Goal: Transaction & Acquisition: Purchase product/service

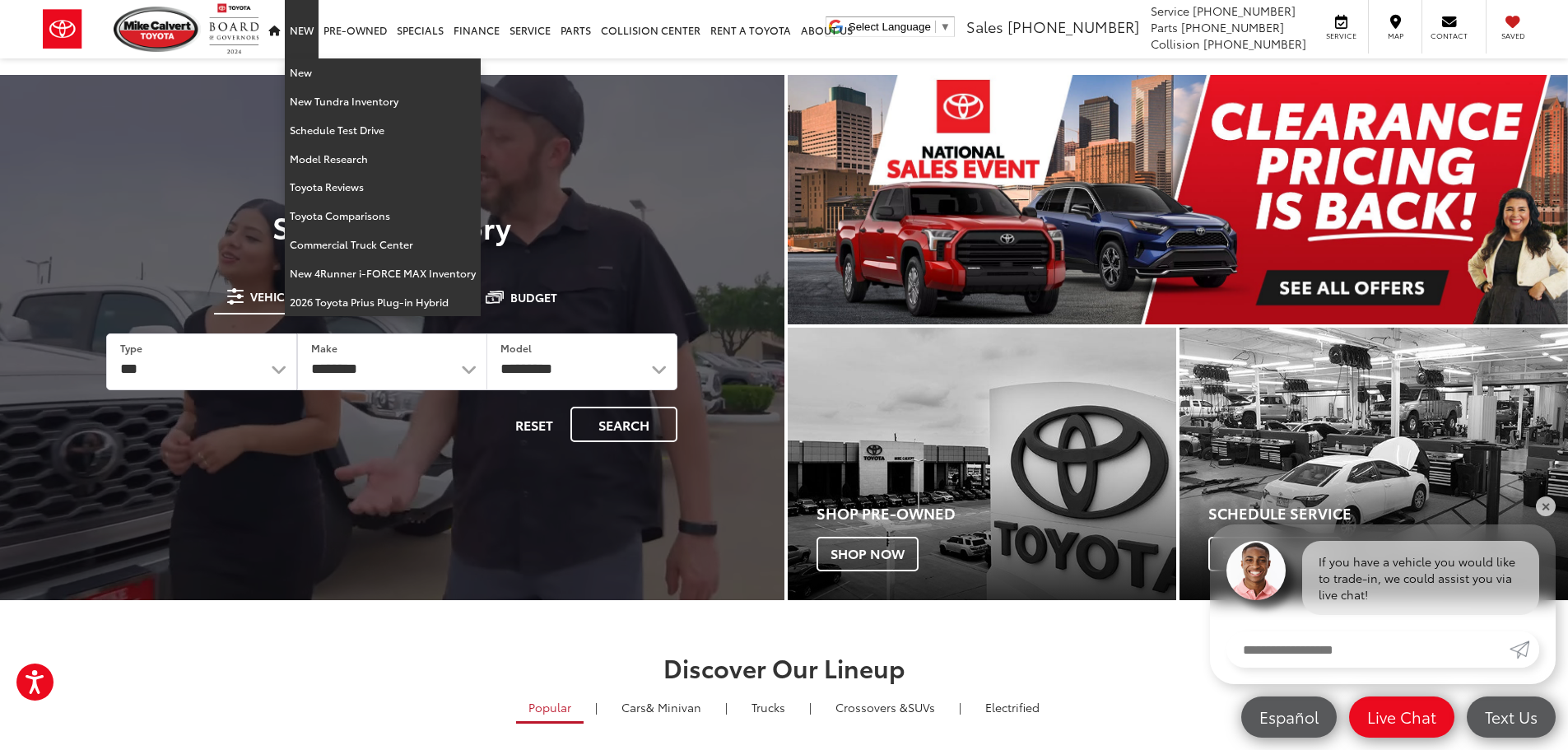
click at [293, 28] on link "New" at bounding box center [302, 29] width 34 height 58
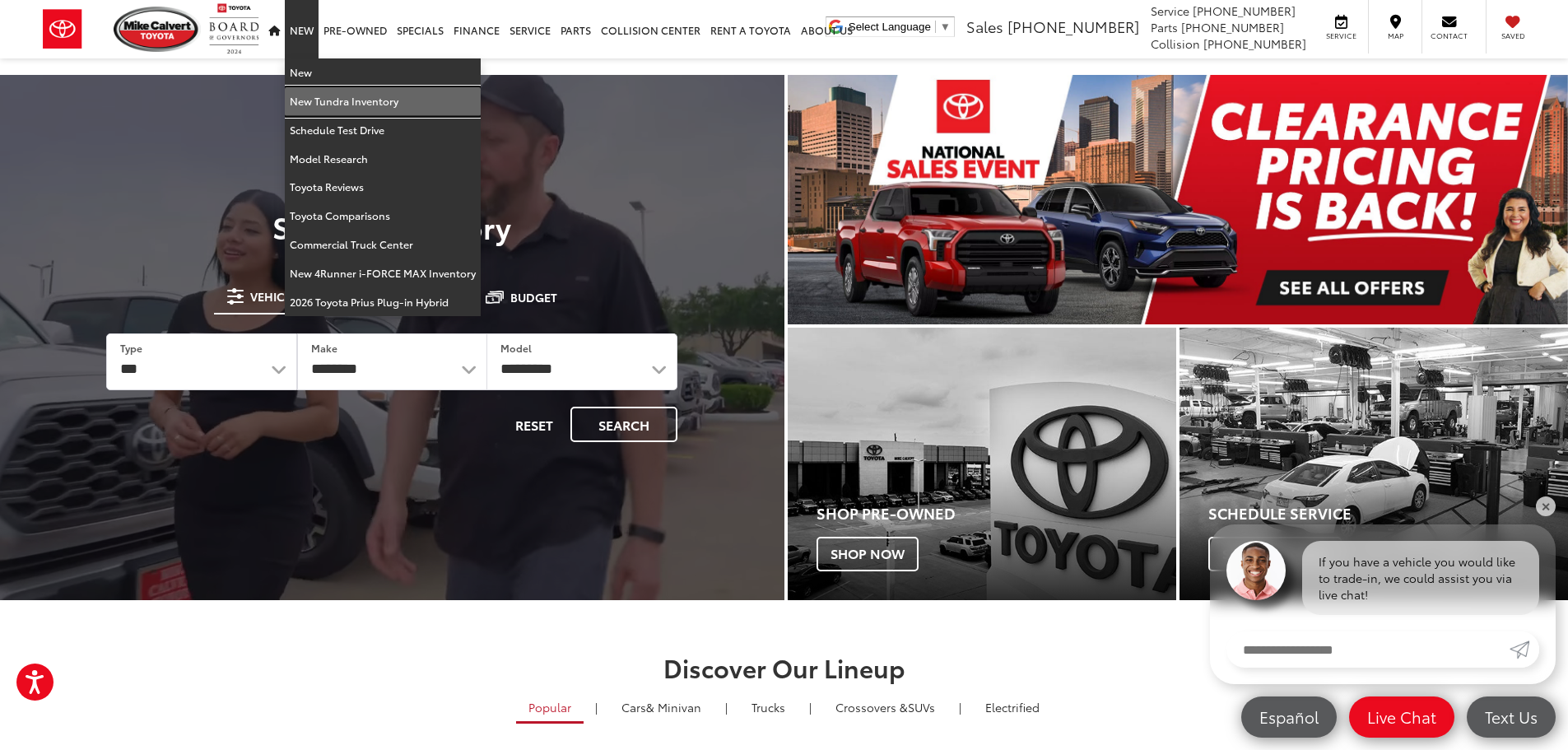
click at [336, 107] on link "New Tundra Inventory" at bounding box center [383, 102] width 196 height 29
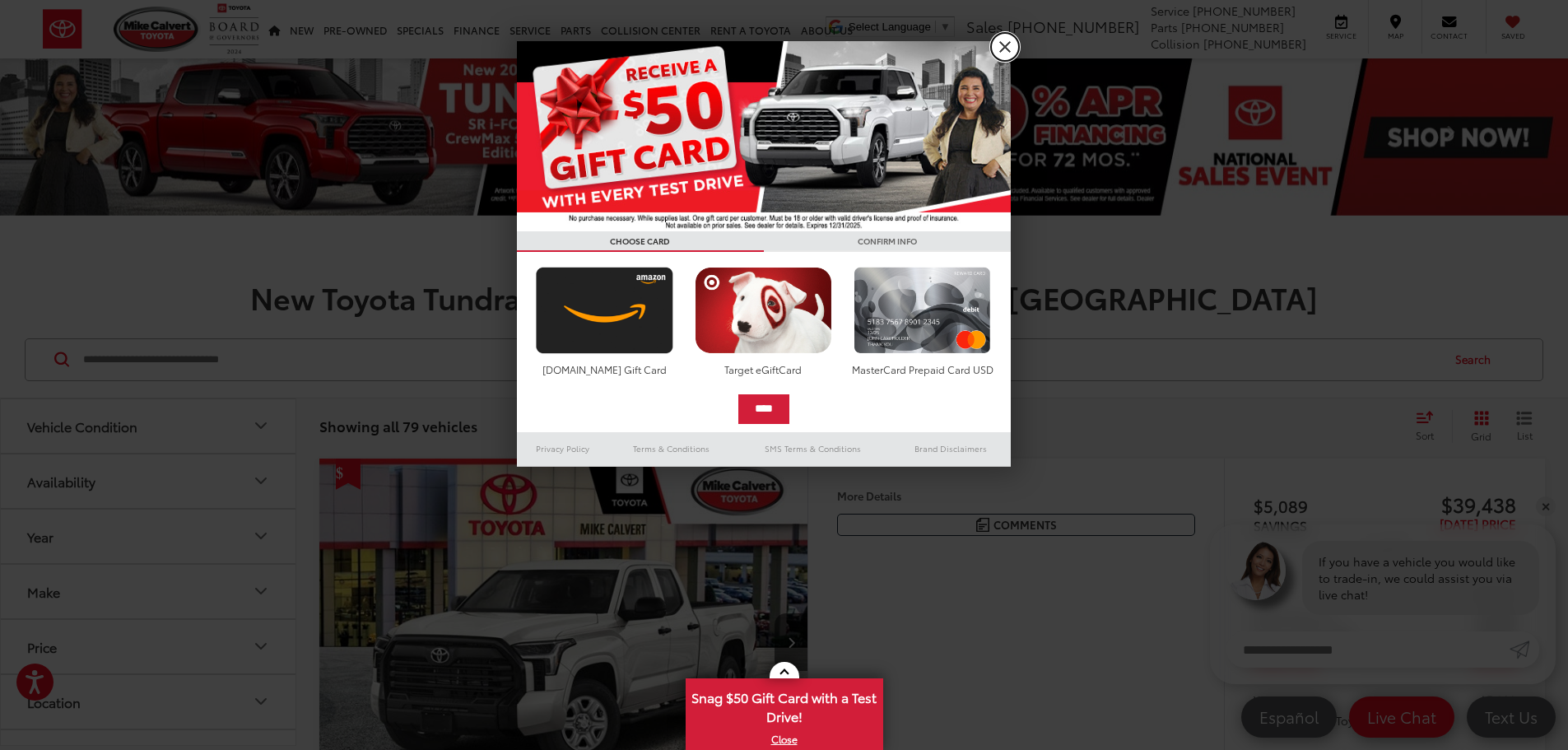
click at [1008, 39] on link "X" at bounding box center [1005, 47] width 28 height 28
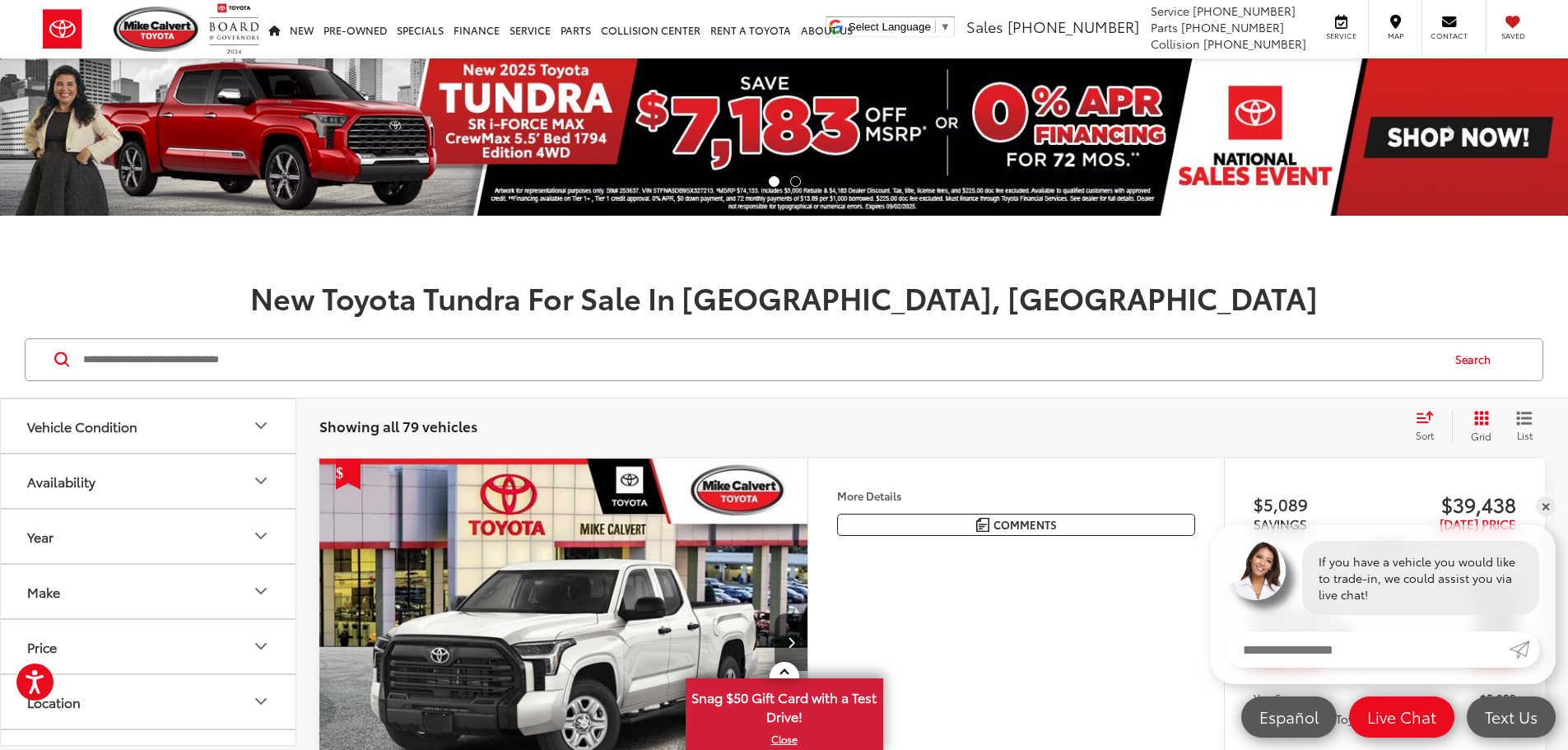
click at [635, 112] on img at bounding box center [784, 137] width 1568 height 157
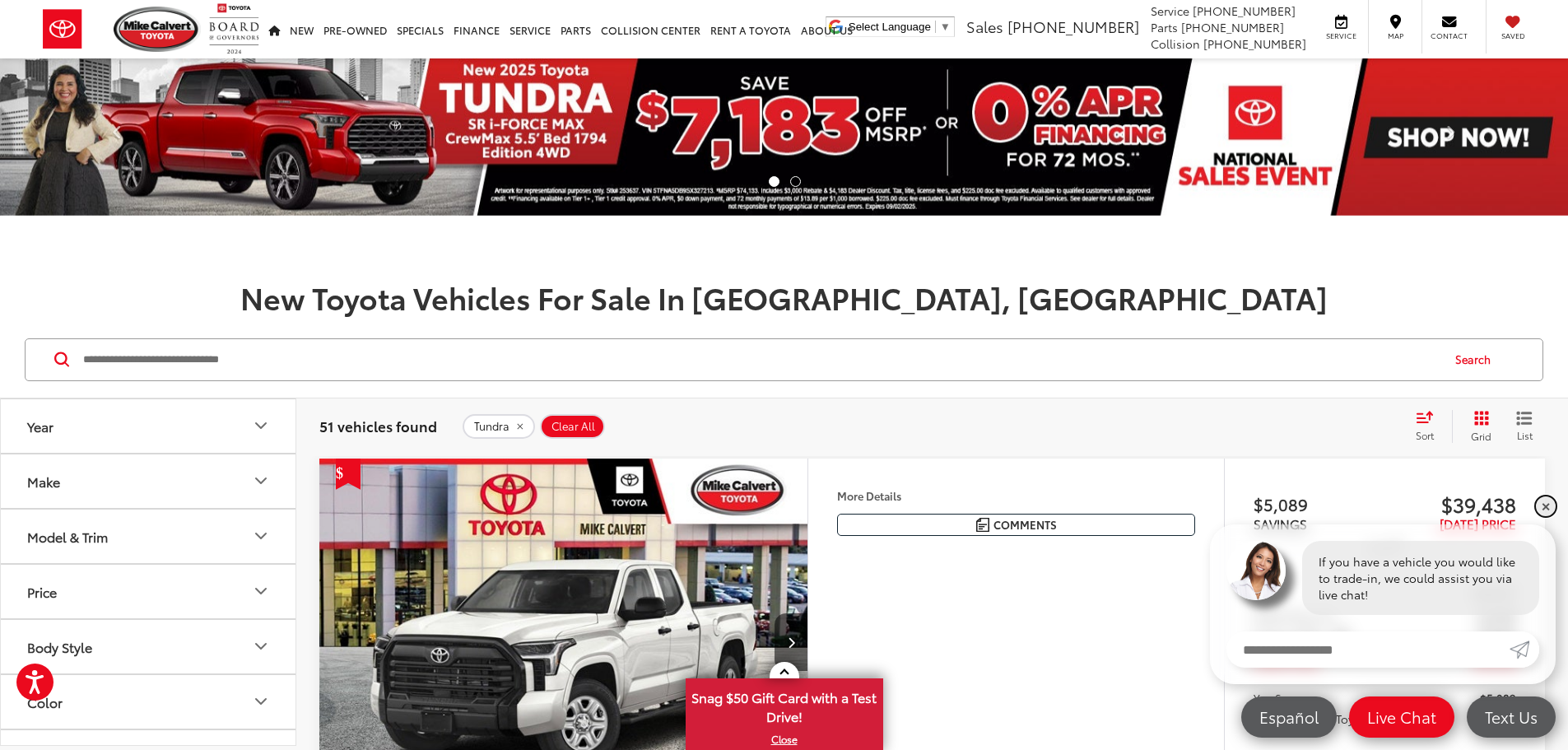
click at [1546, 500] on link "✕" at bounding box center [1546, 506] width 19 height 19
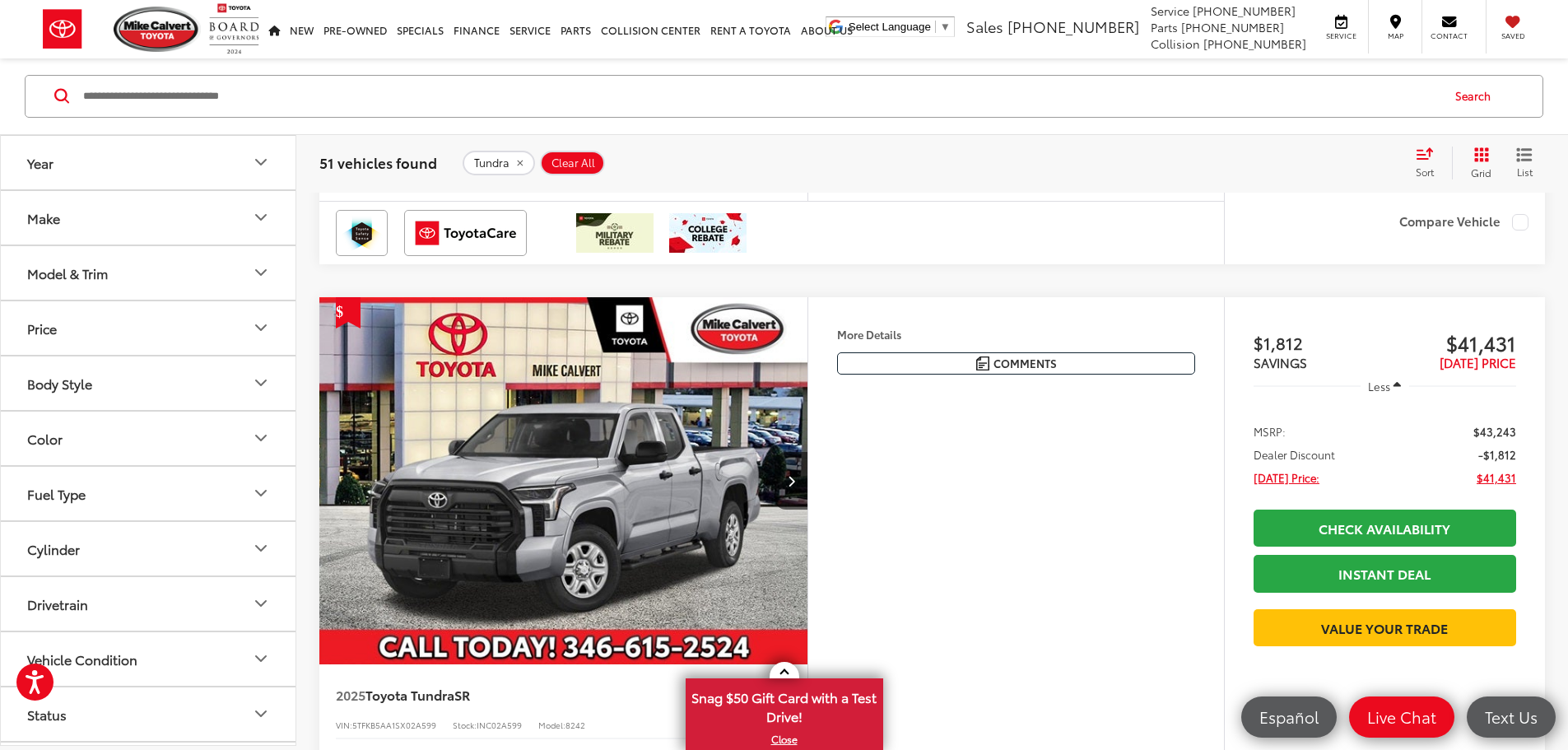
scroll to position [1647, 0]
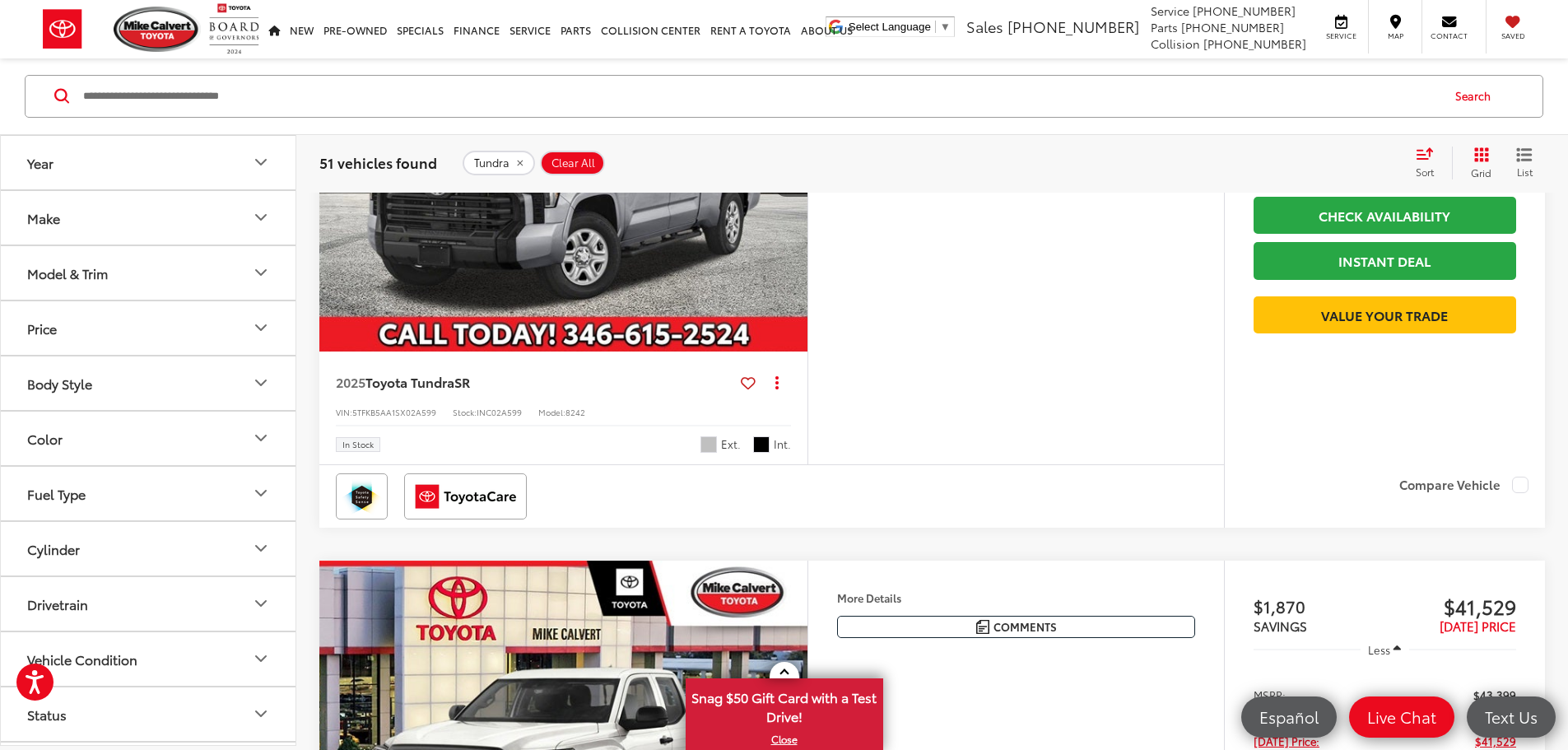
click at [231, 170] on button "Year" at bounding box center [149, 162] width 297 height 53
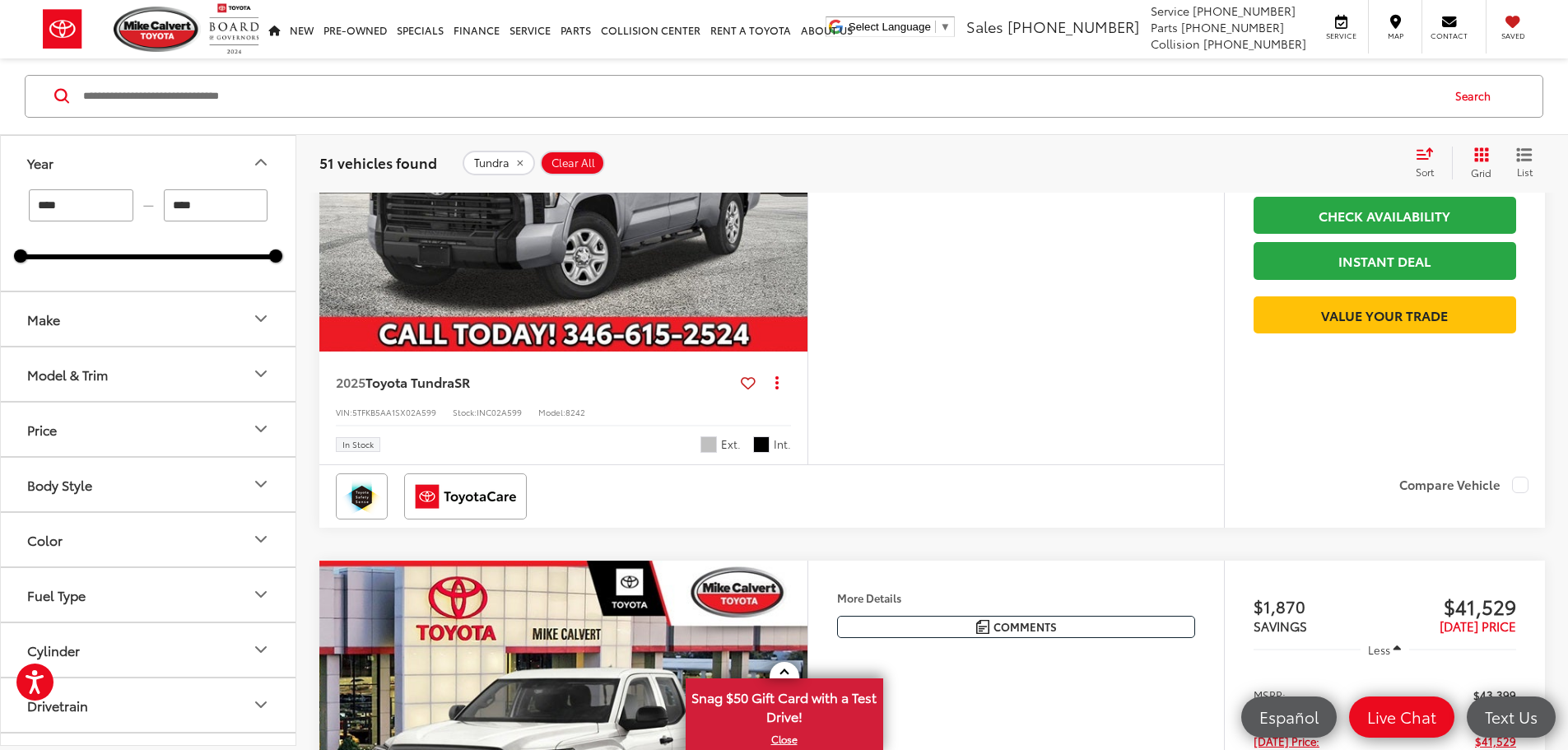
click at [162, 318] on button "Make" at bounding box center [149, 318] width 297 height 53
click at [168, 498] on button "Model & Trim" at bounding box center [149, 479] width 297 height 53
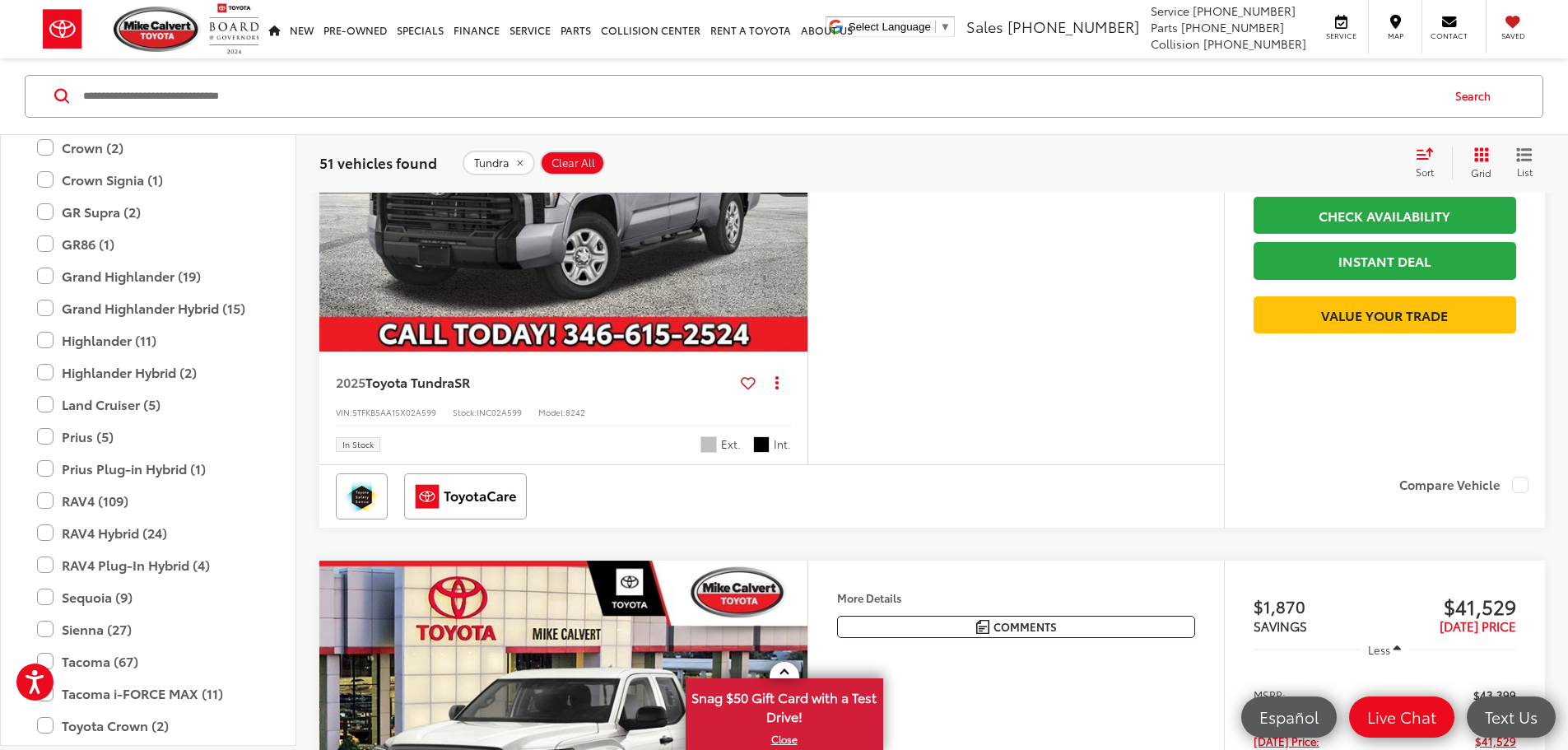
scroll to position [1088, 0]
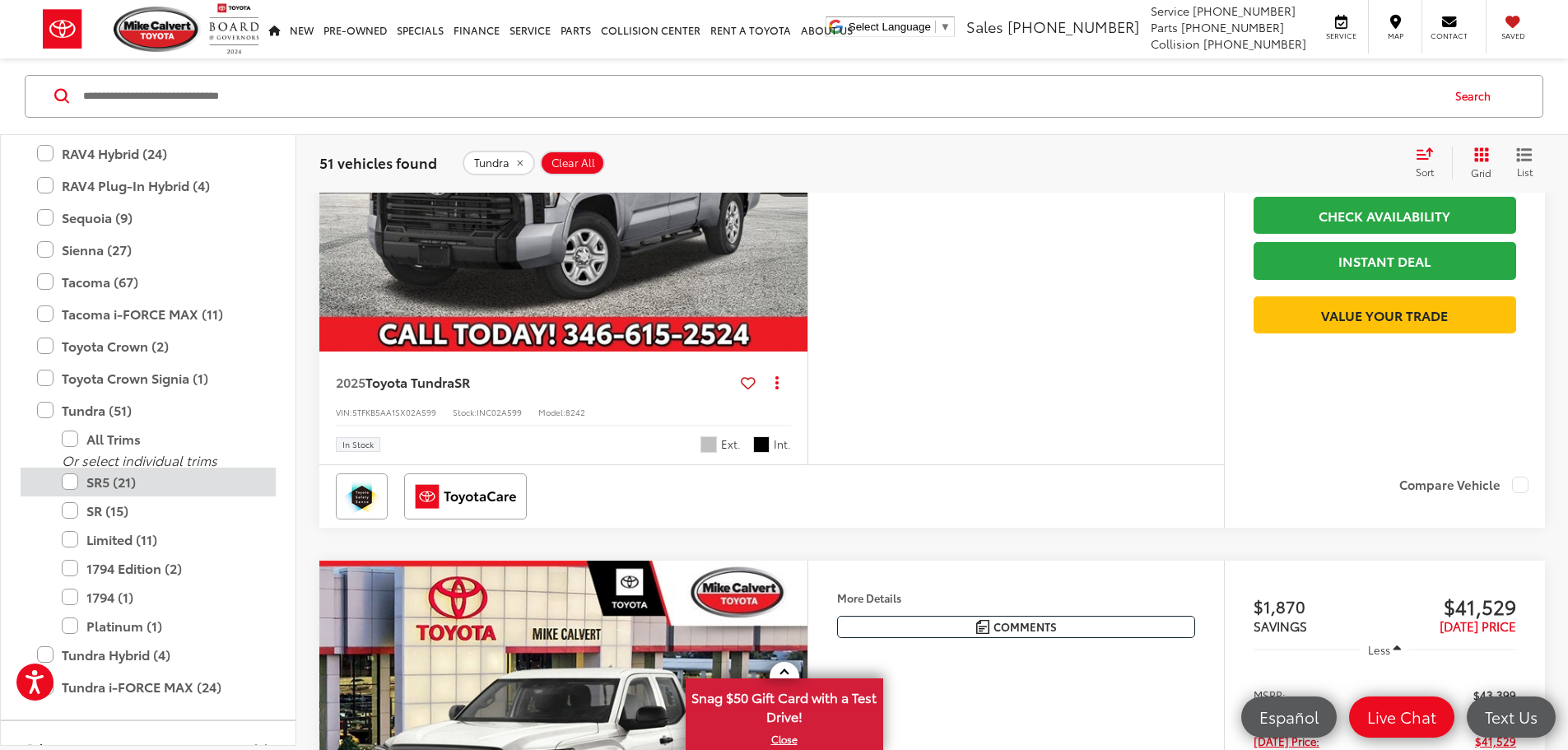
click at [72, 477] on label "SR5 (21)" at bounding box center [161, 482] width 198 height 29
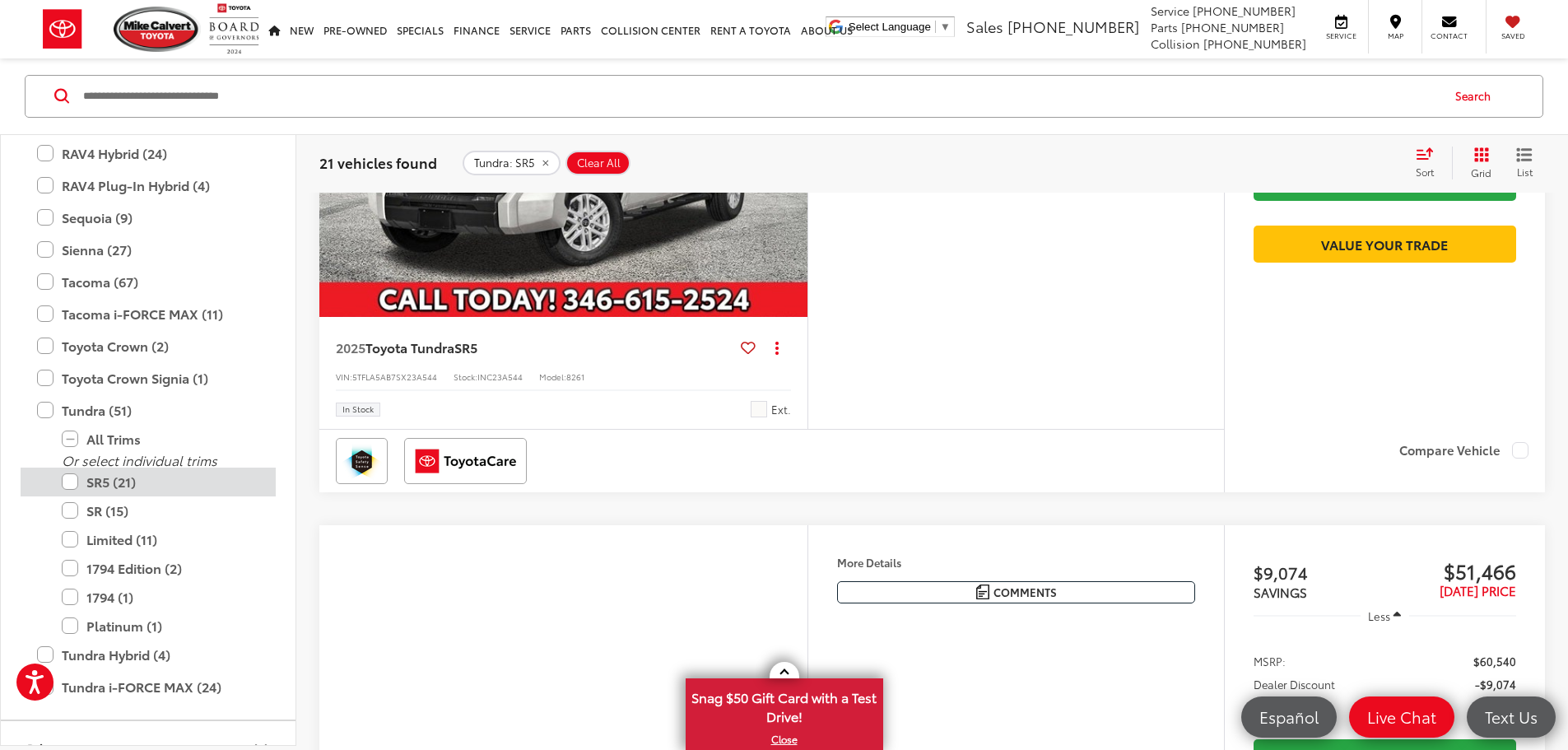
scroll to position [264, 0]
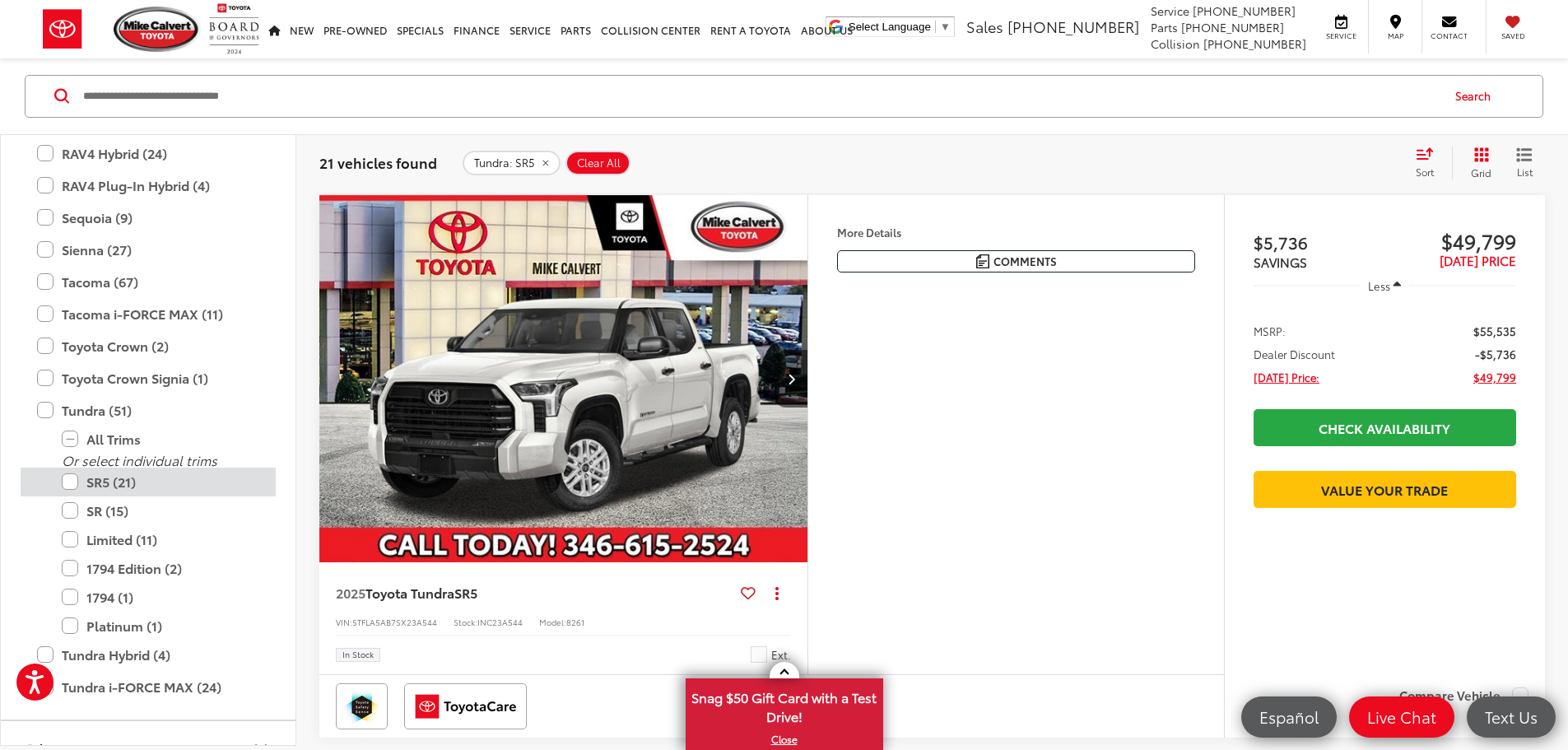
click at [71, 474] on label "SR5 (21)" at bounding box center [161, 482] width 198 height 29
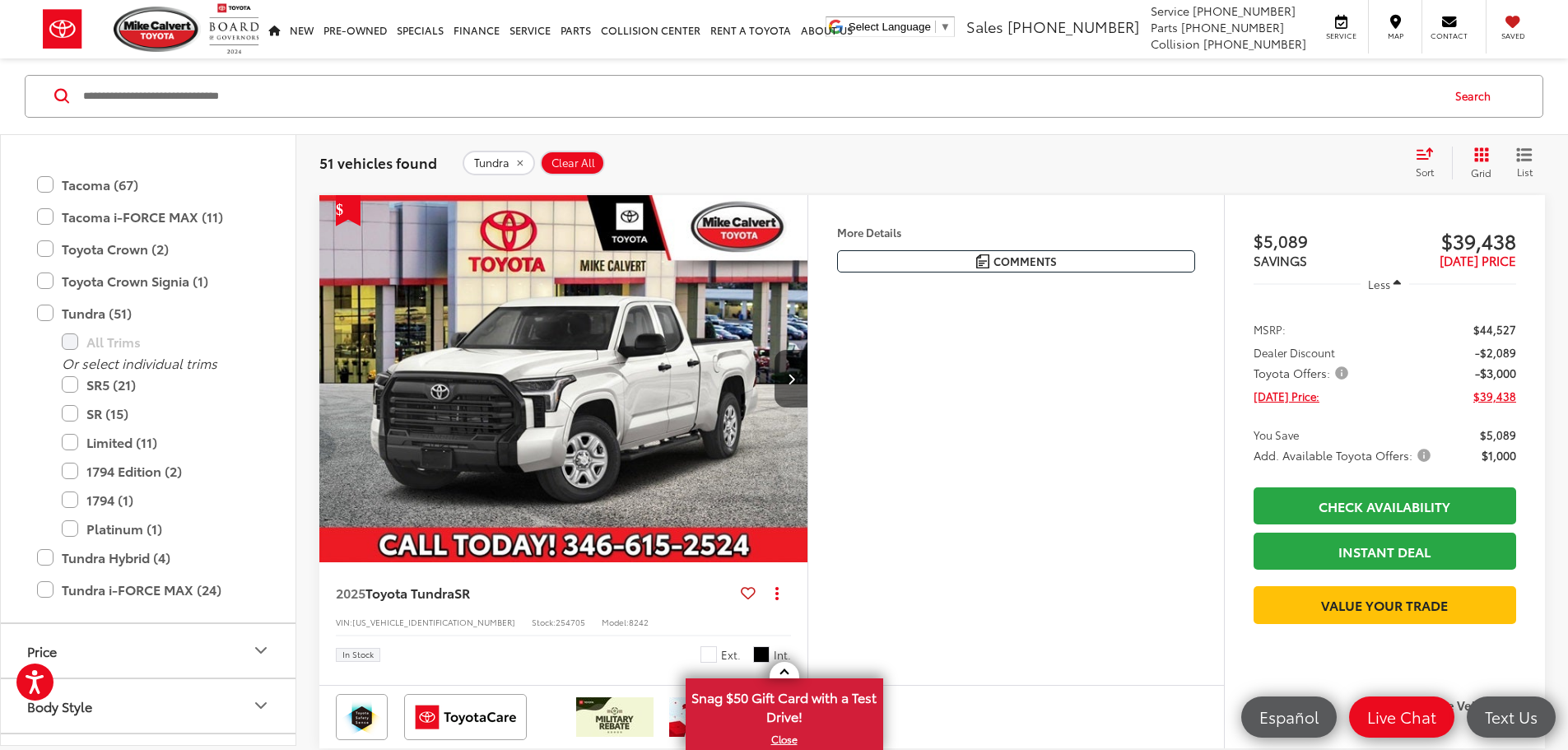
scroll to position [1225, 0]
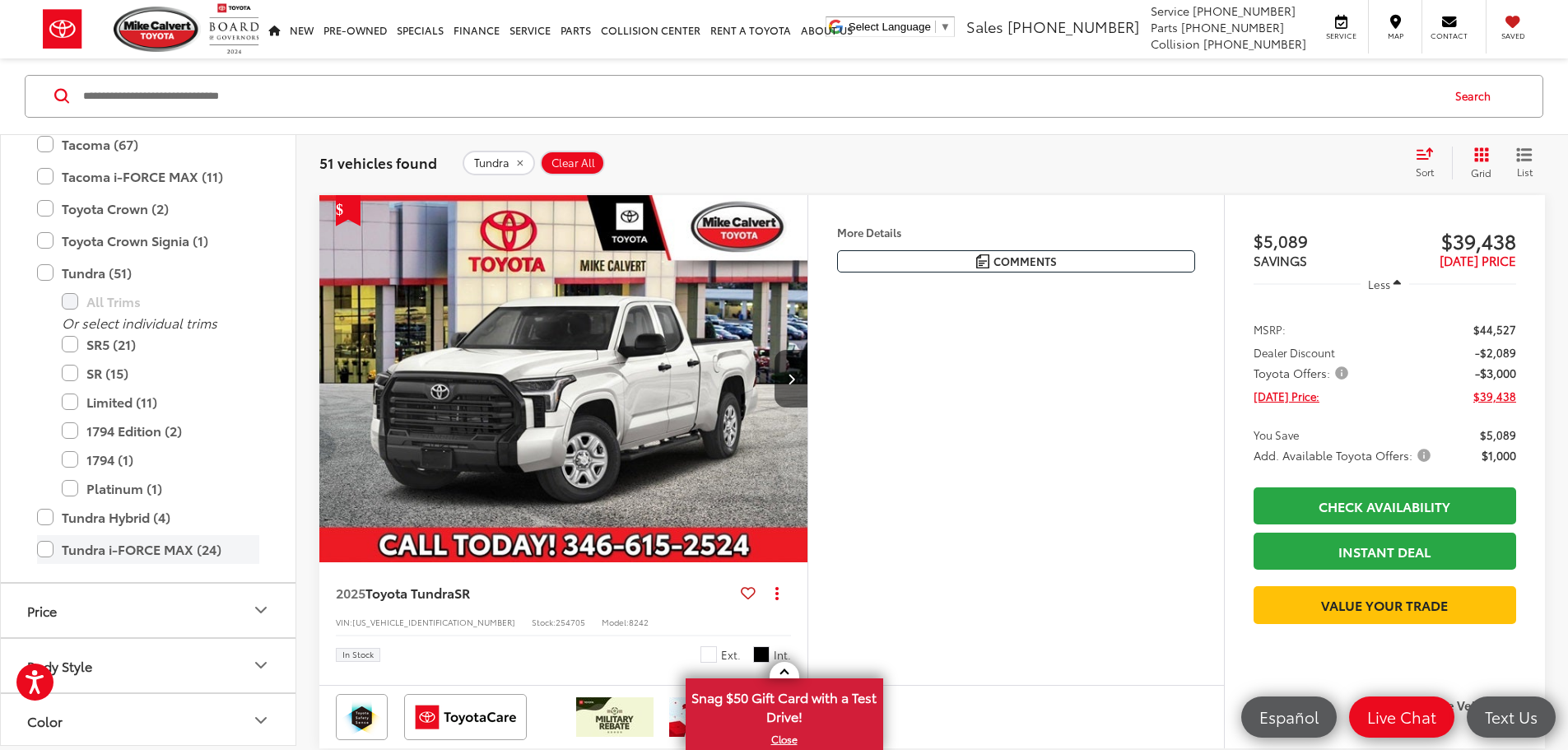
click at [51, 555] on label "Tundra i-FORCE MAX (24)" at bounding box center [147, 550] width 222 height 29
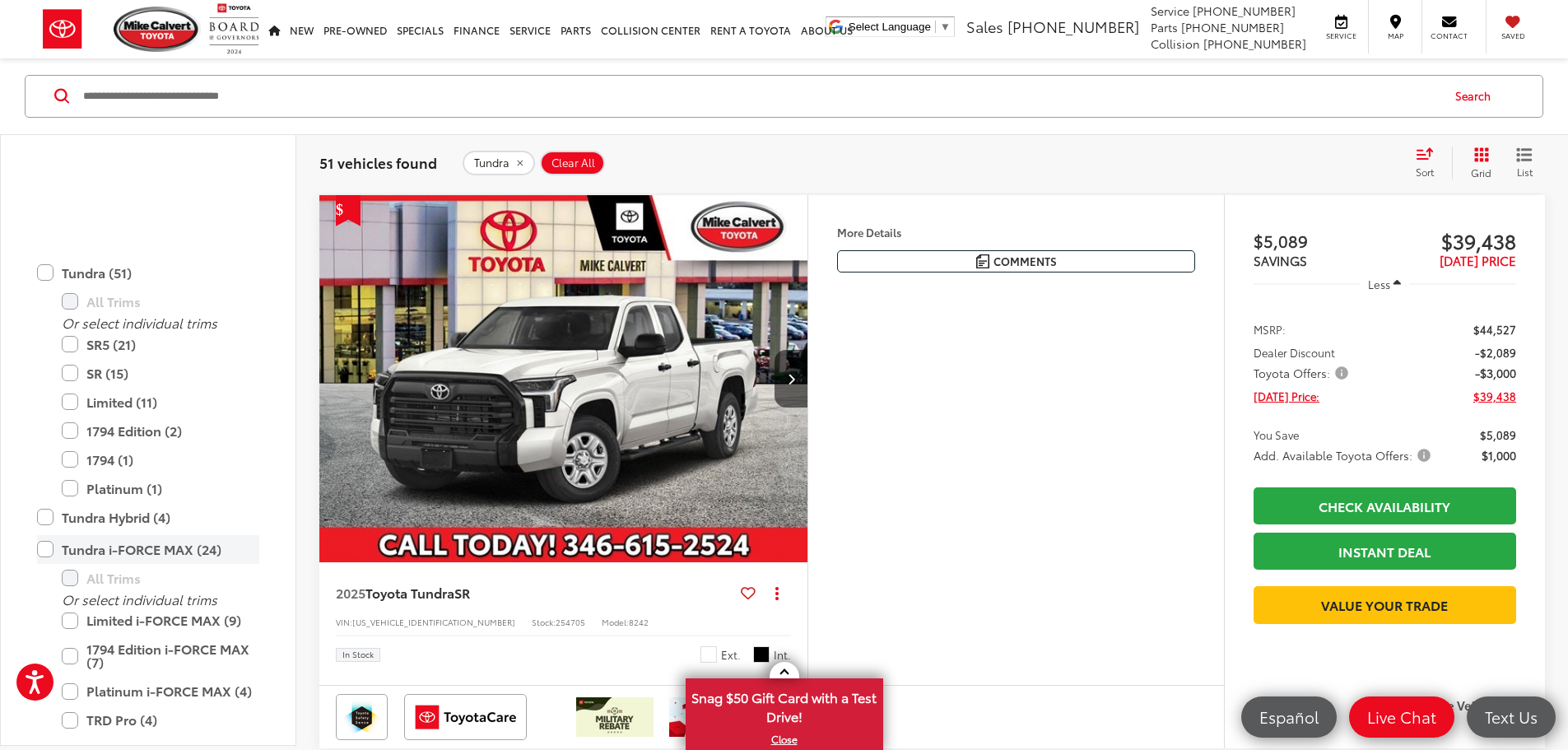
scroll to position [1563, 0]
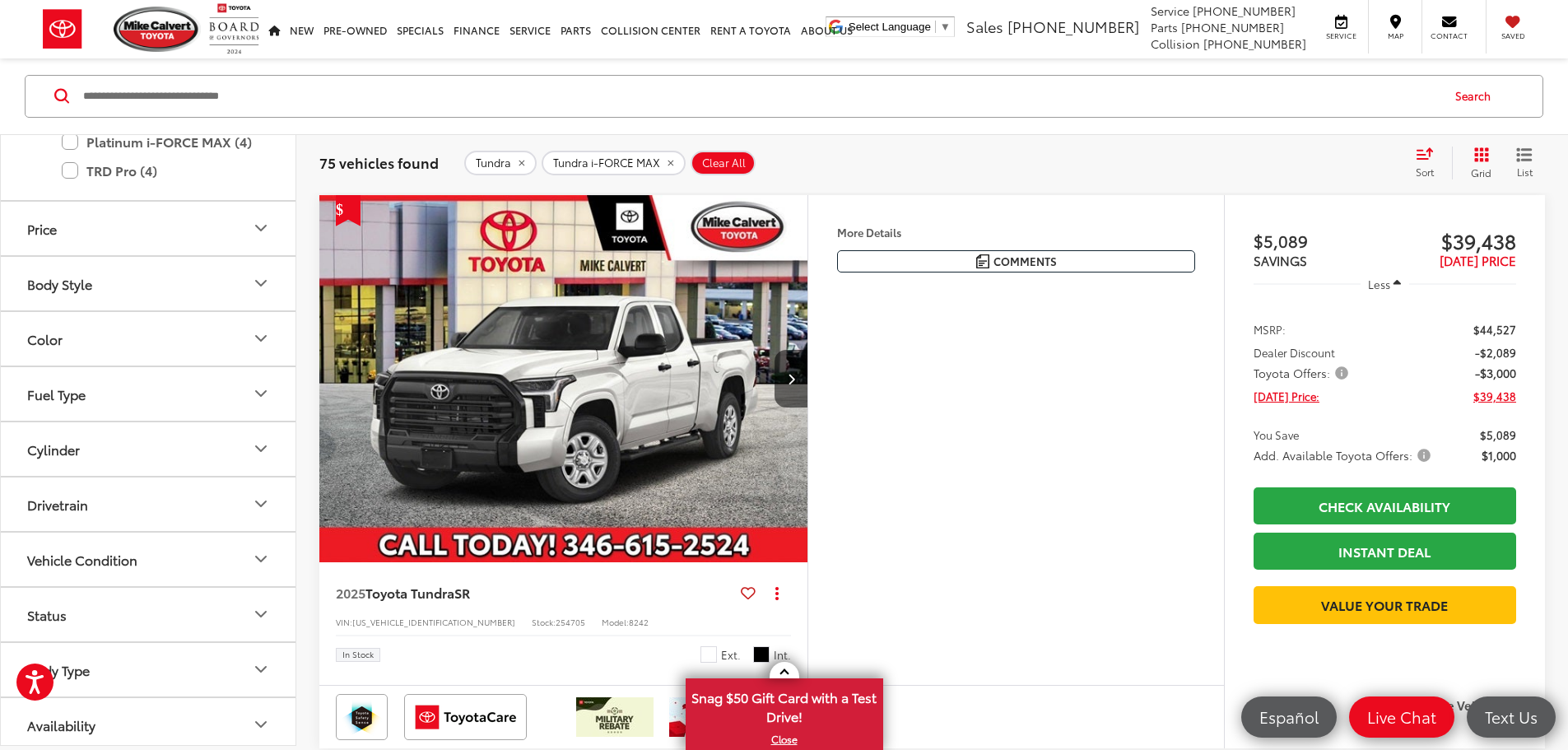
click at [205, 343] on button "Color" at bounding box center [149, 339] width 297 height 53
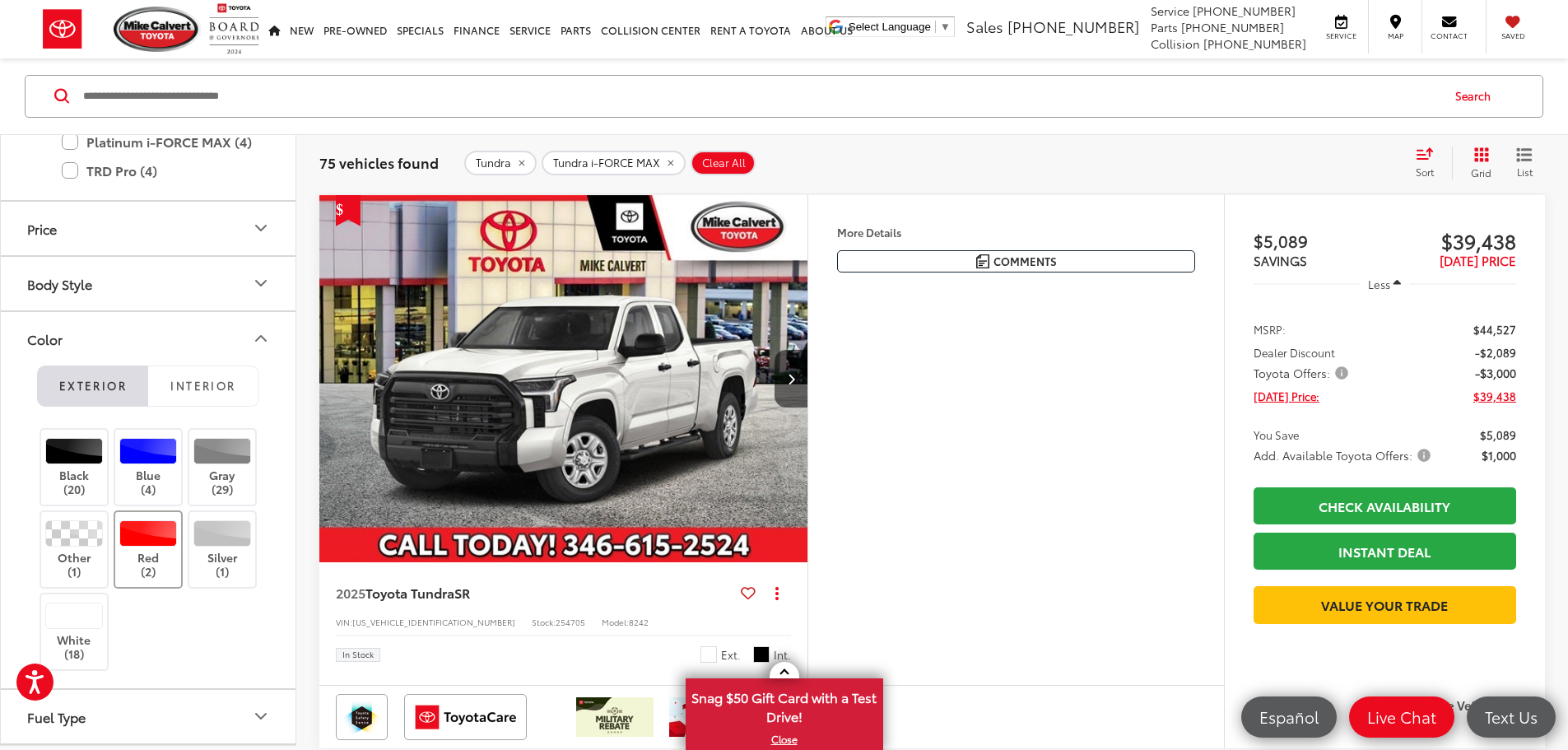
click at [141, 534] on div at bounding box center [148, 534] width 58 height 26
type input "****"
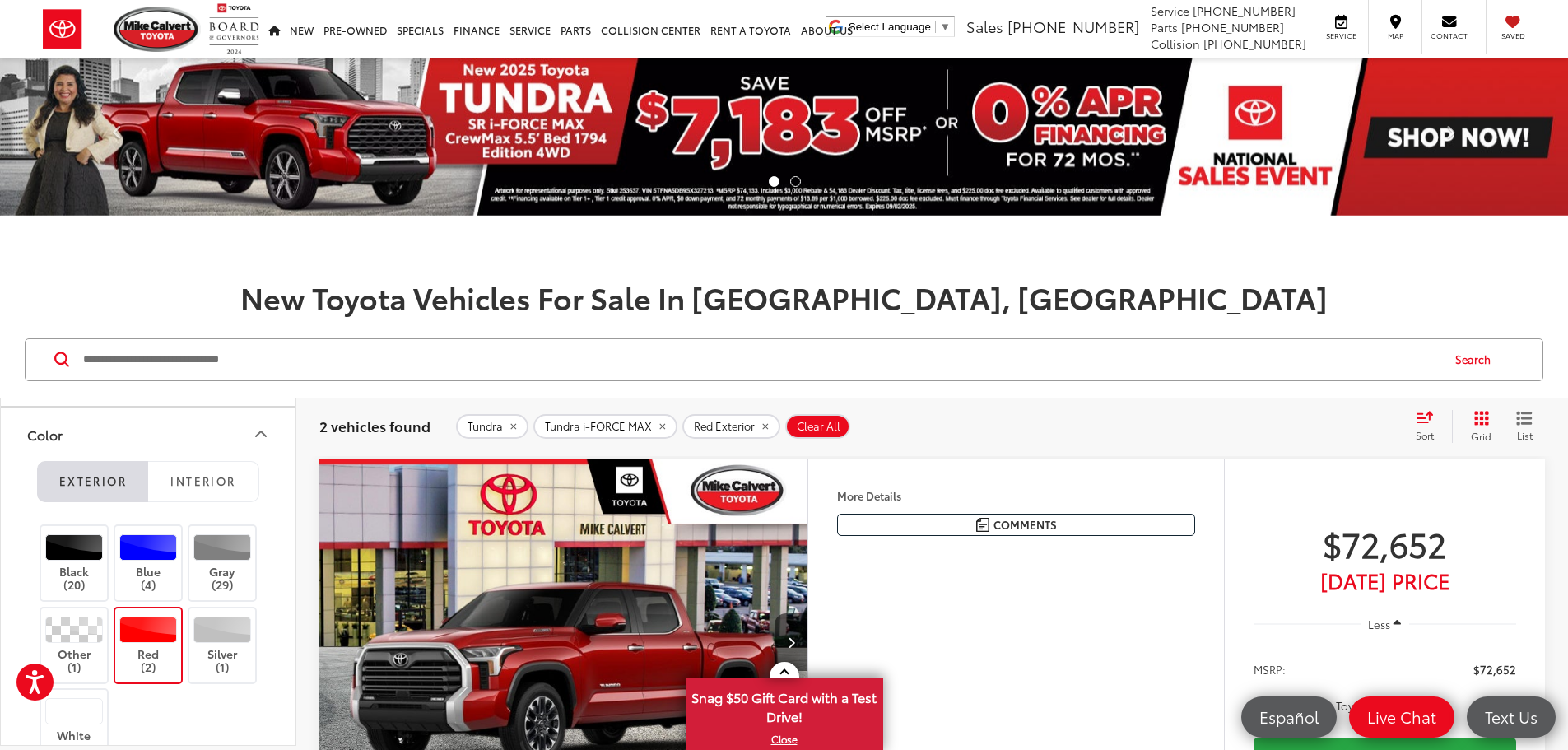
click at [450, 349] on input "Search by Make, Model, or Keyword" at bounding box center [760, 360] width 1358 height 40
type input "******"
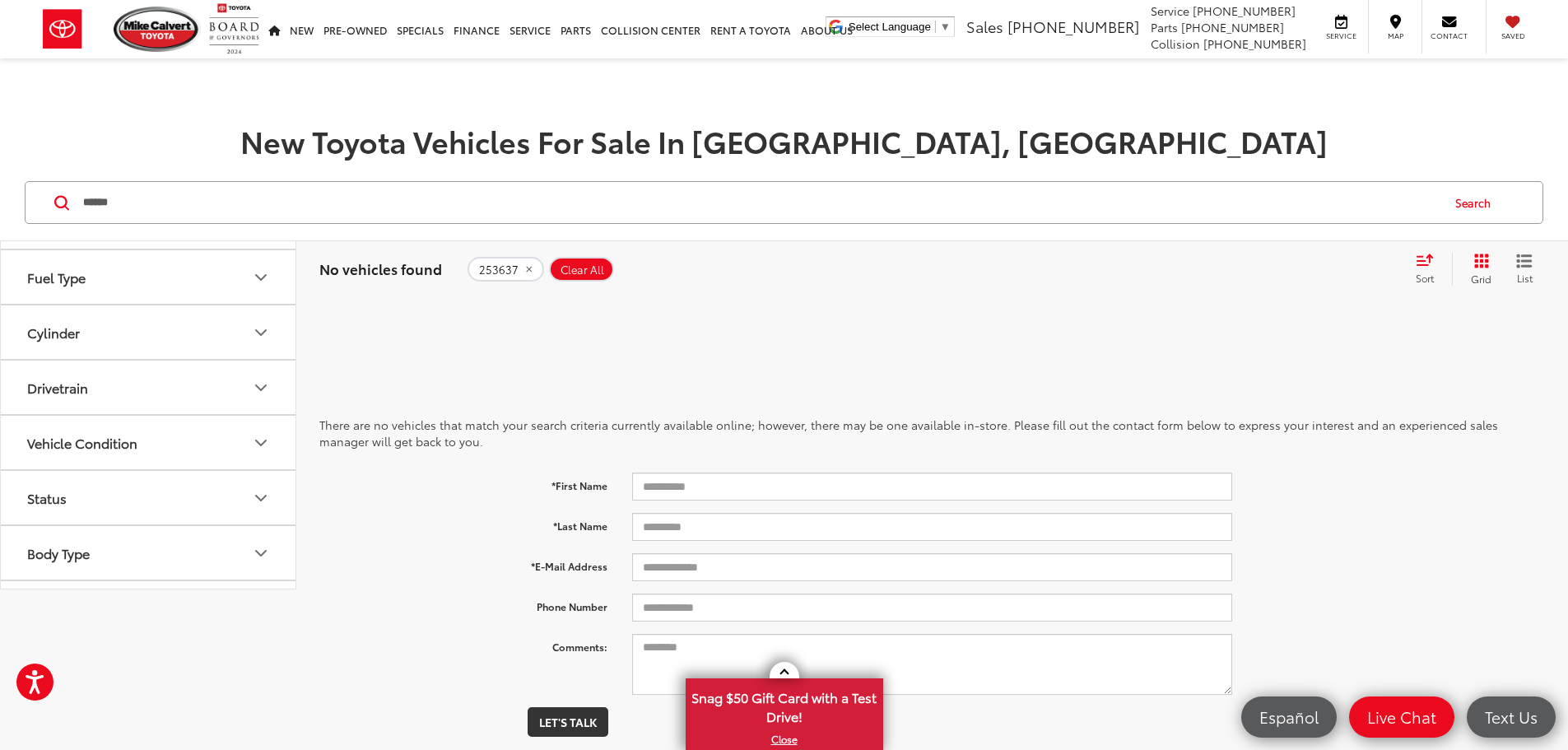
drag, startPoint x: 505, startPoint y: 173, endPoint x: 495, endPoint y: 160, distance: 16.4
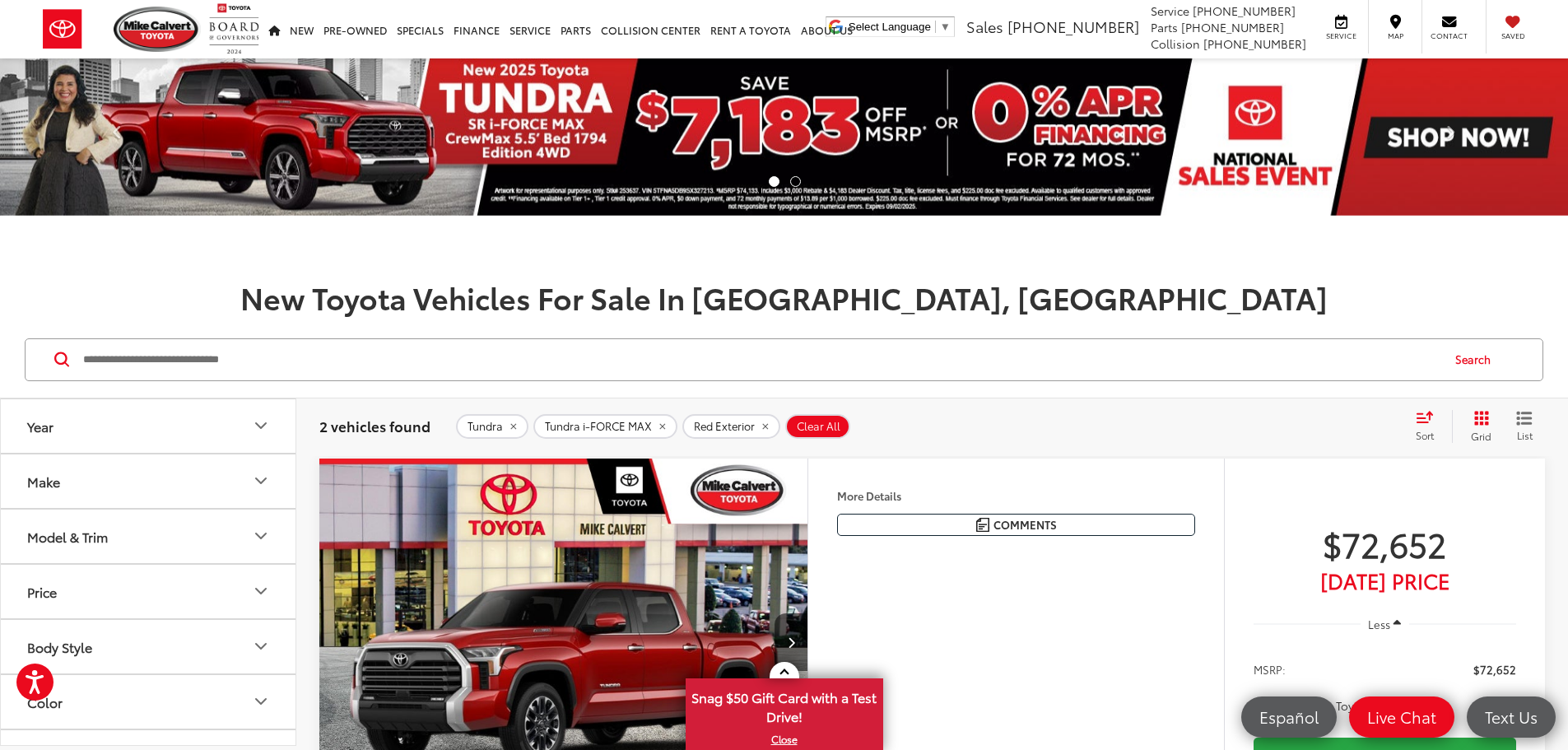
scroll to position [275, 0]
click at [232, 421] on button "Color" at bounding box center [149, 427] width 297 height 53
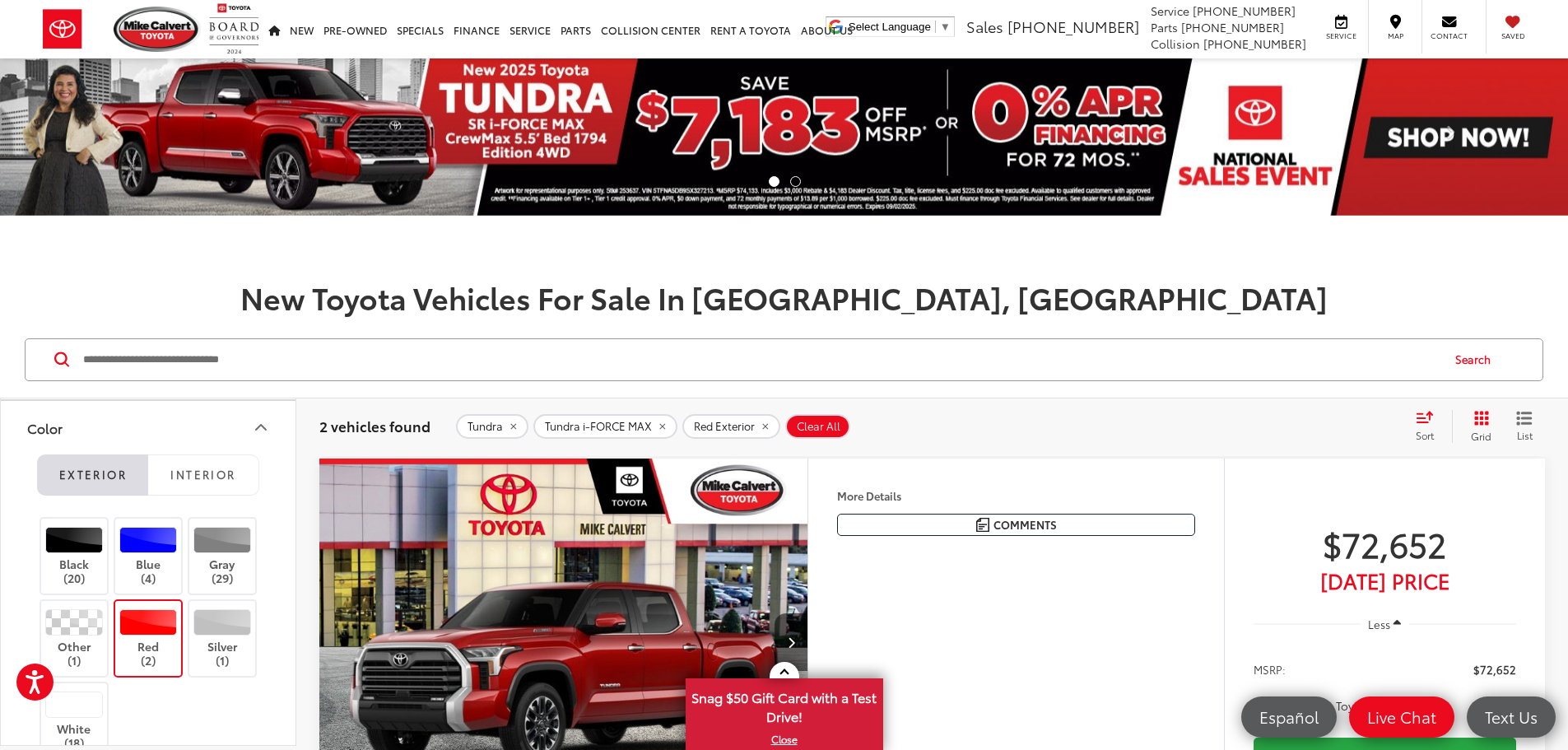
click at [179, 609] on label "Red (2)" at bounding box center [148, 638] width 67 height 58
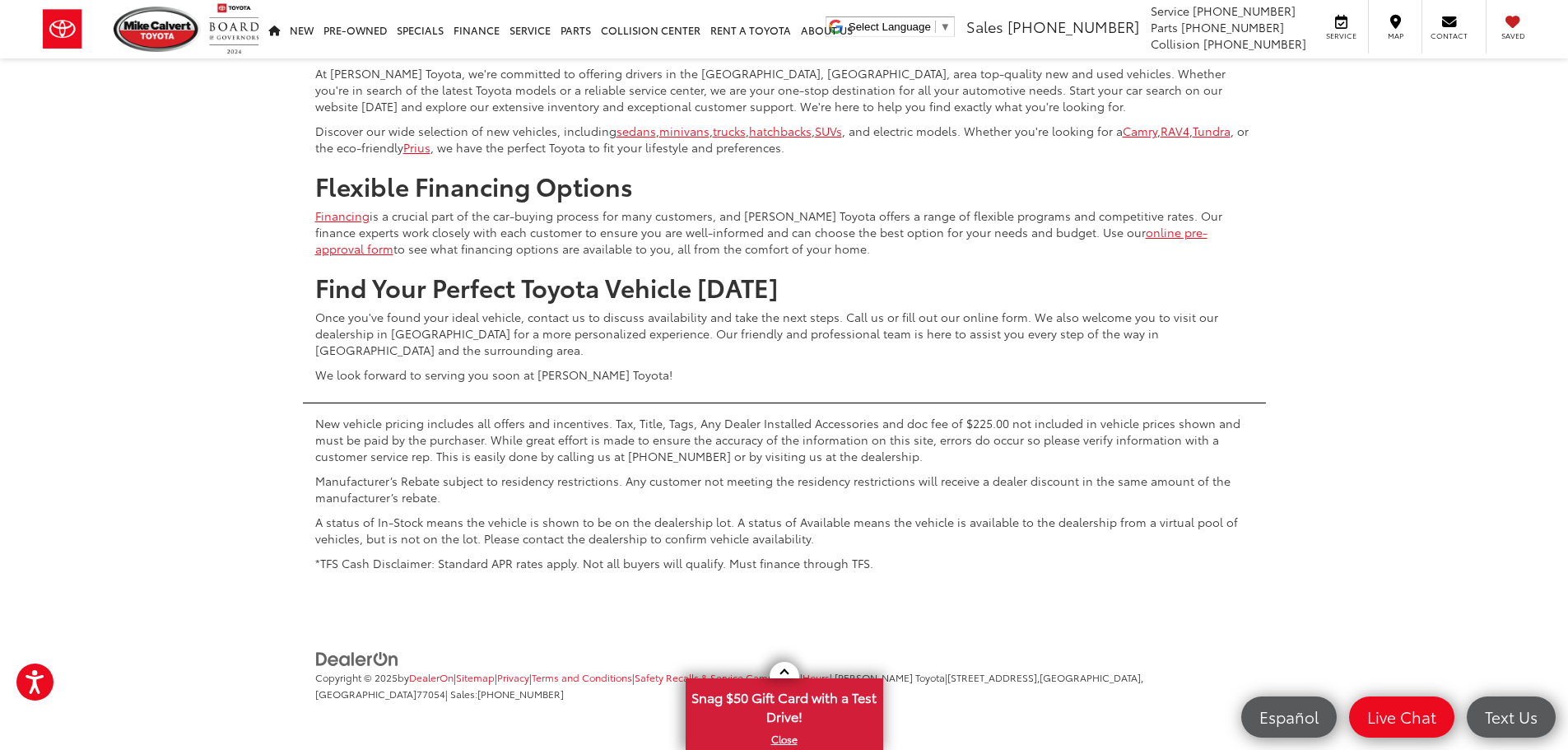
scroll to position [8322, 0]
